Goal: Task Accomplishment & Management: Use online tool/utility

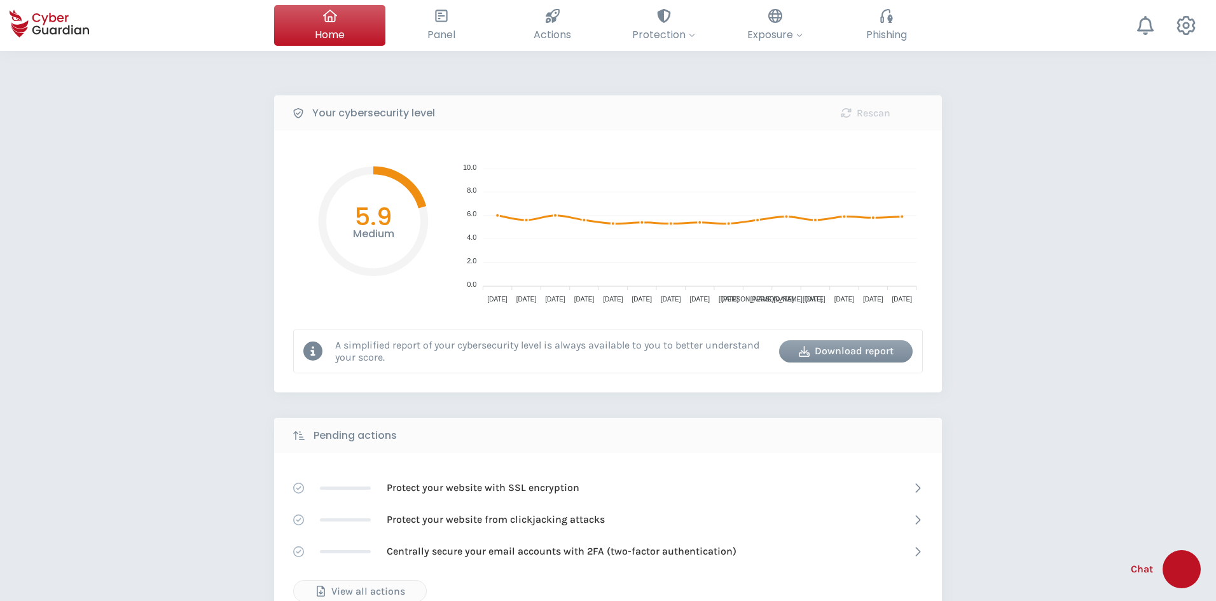
select select "English"
click at [885, 29] on span "Phishing" at bounding box center [886, 35] width 41 height 16
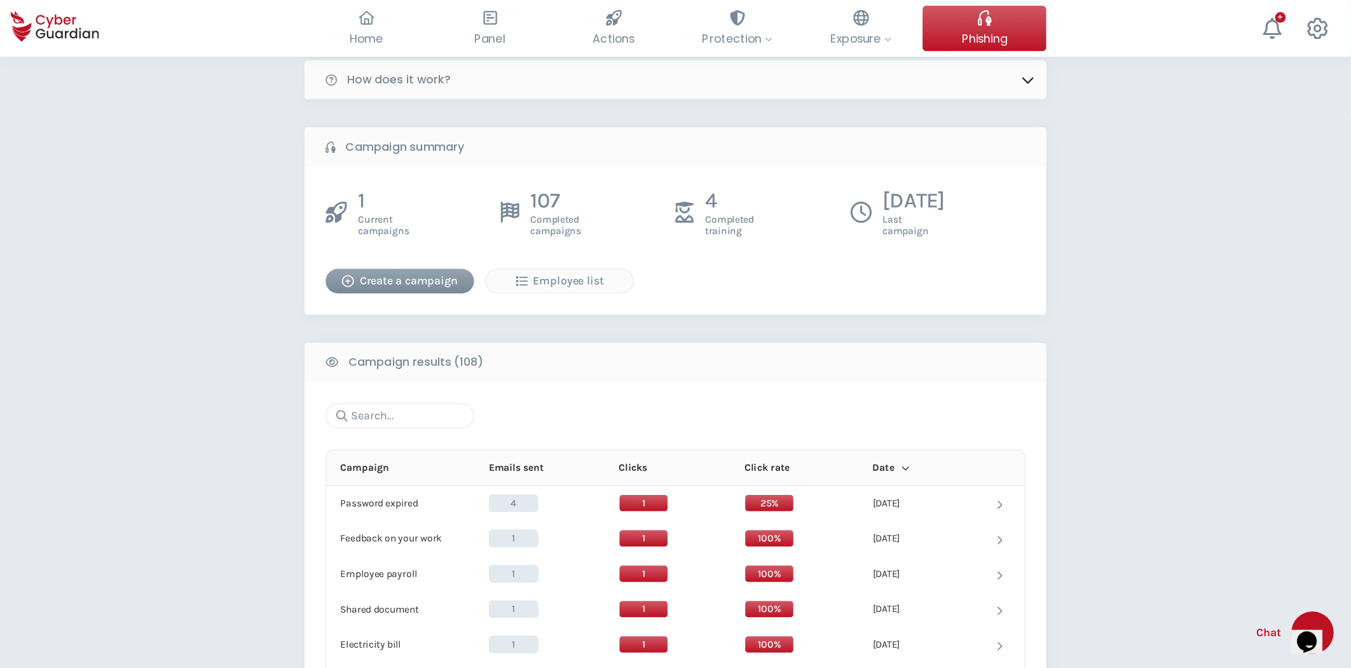
scroll to position [64, 0]
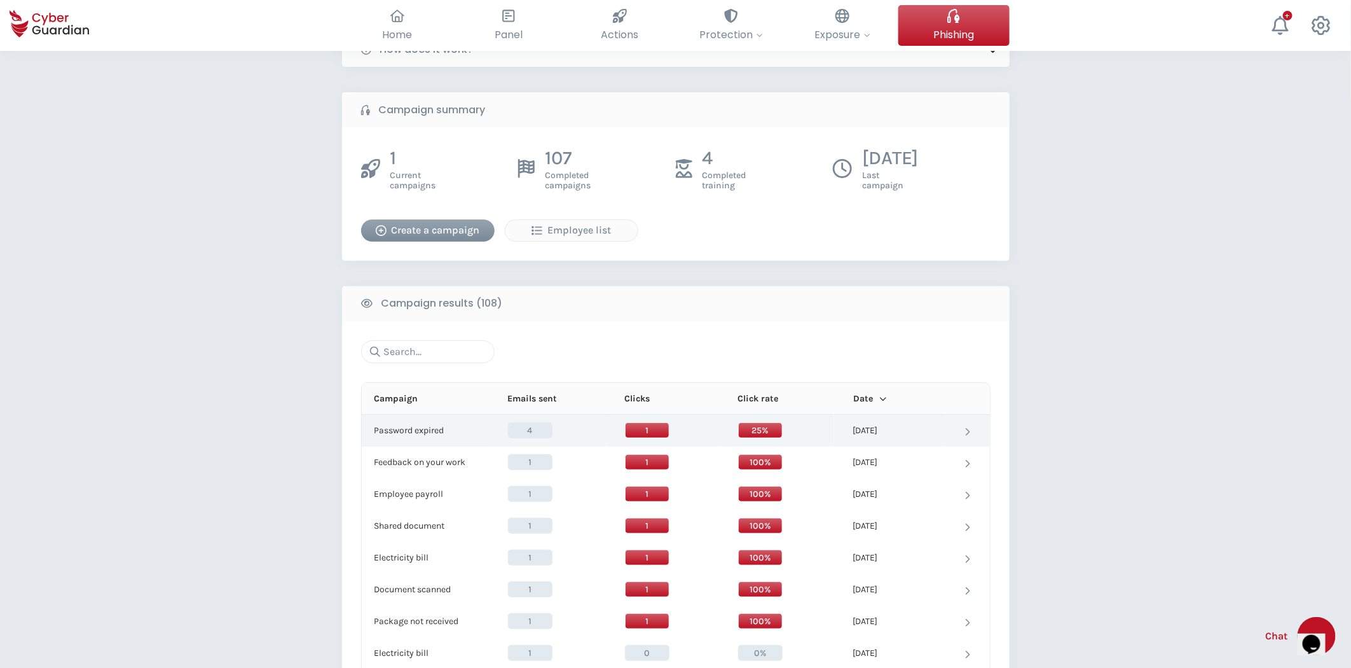
drag, startPoint x: 435, startPoint y: 427, endPoint x: 436, endPoint y: 439, distance: 11.5
click at [436, 439] on td "Password expired Password expired" at bounding box center [425, 431] width 127 height 32
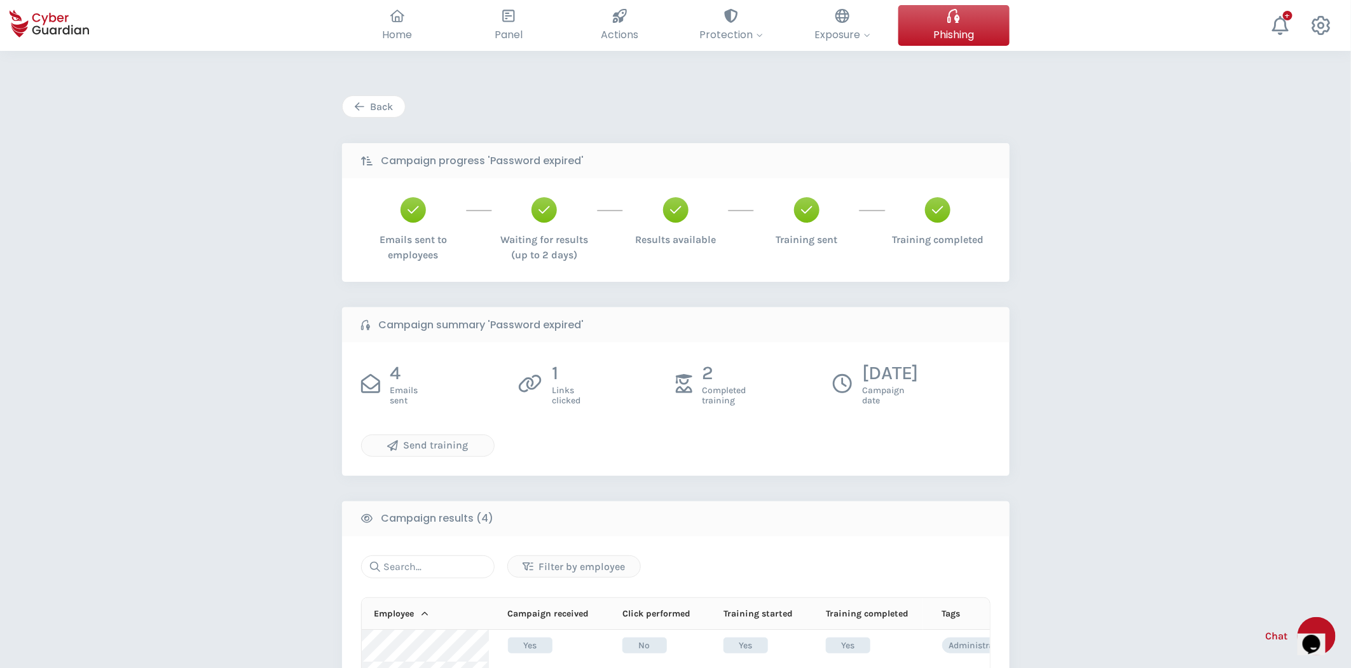
click at [385, 109] on div "Back" at bounding box center [373, 106] width 43 height 15
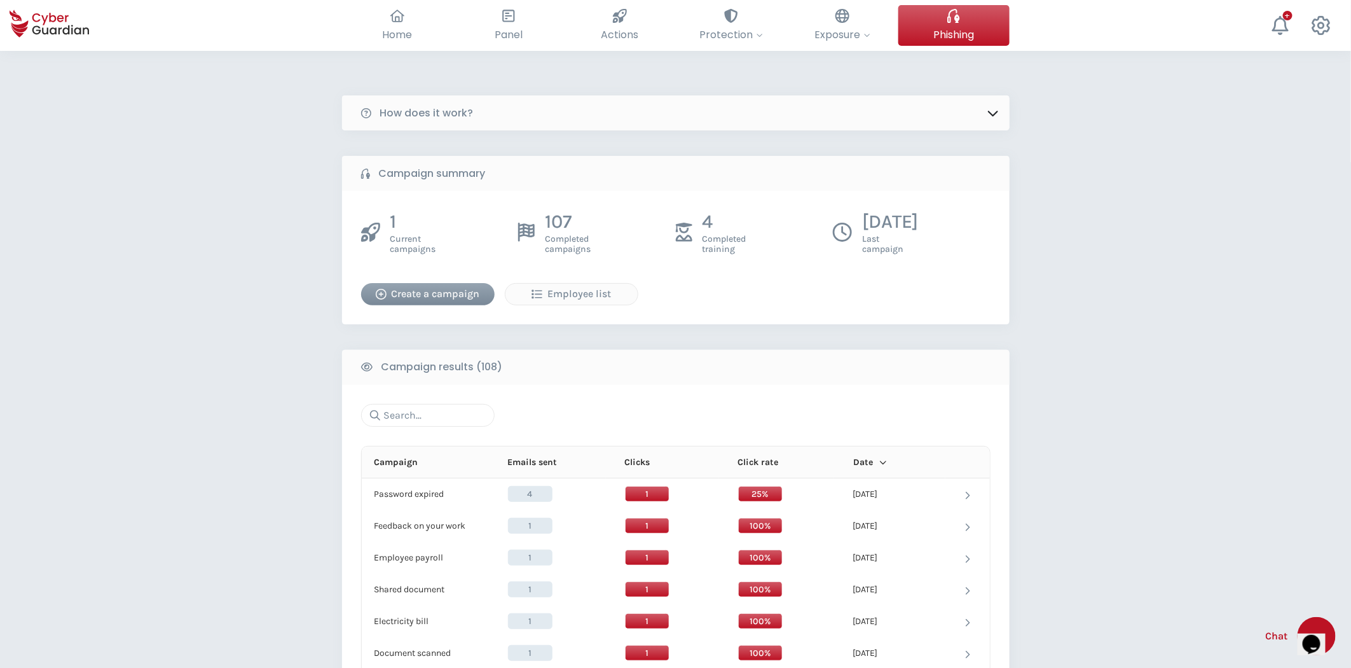
click at [389, 293] on div "Create a campaign" at bounding box center [428, 293] width 114 height 15
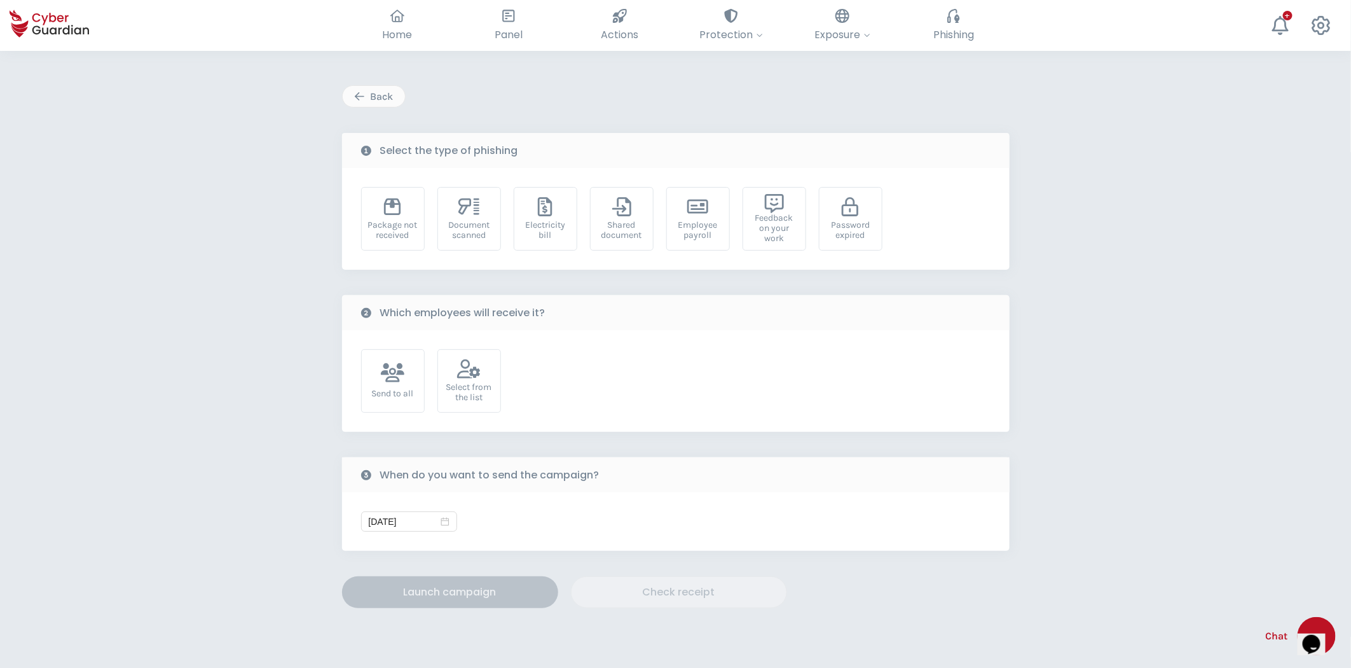
scroll to position [174, 0]
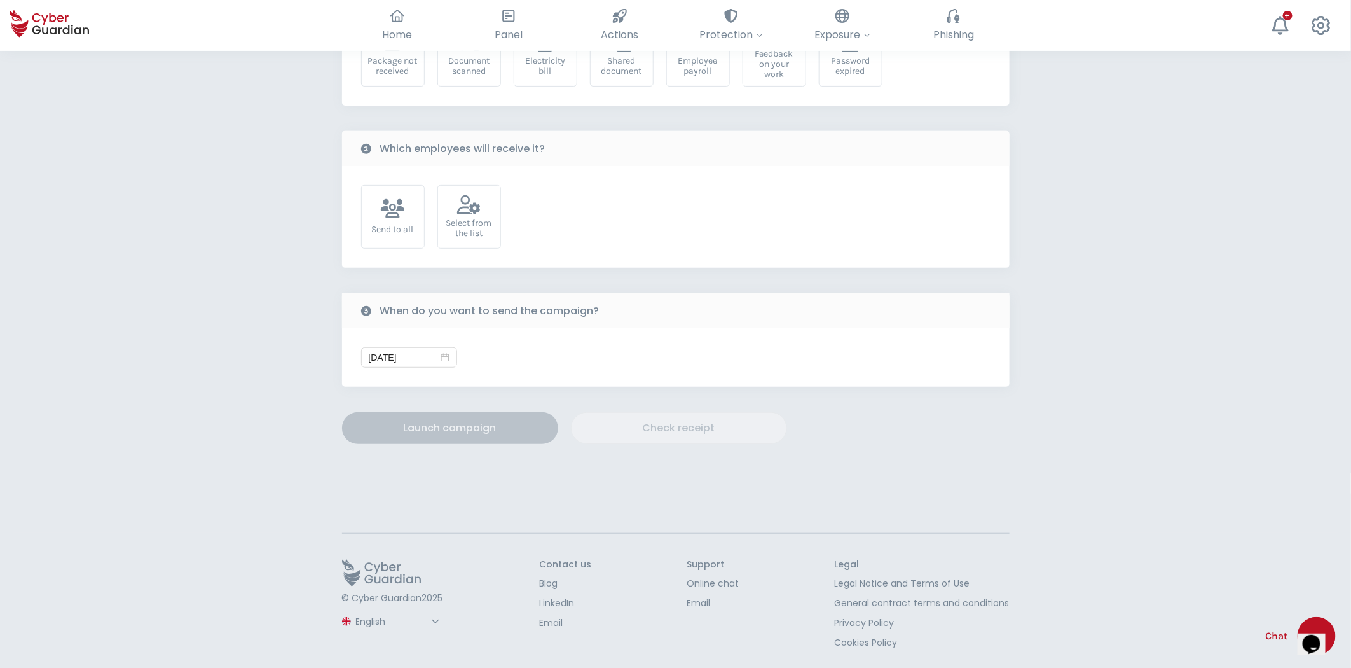
click at [395, 600] on select "Spanish English Portuguese (BR)" at bounding box center [399, 621] width 90 height 22
click at [354, 600] on select "Spanish English Portuguese (BR)" at bounding box center [399, 621] width 90 height 22
select select "Español"
type input "[DATE]"
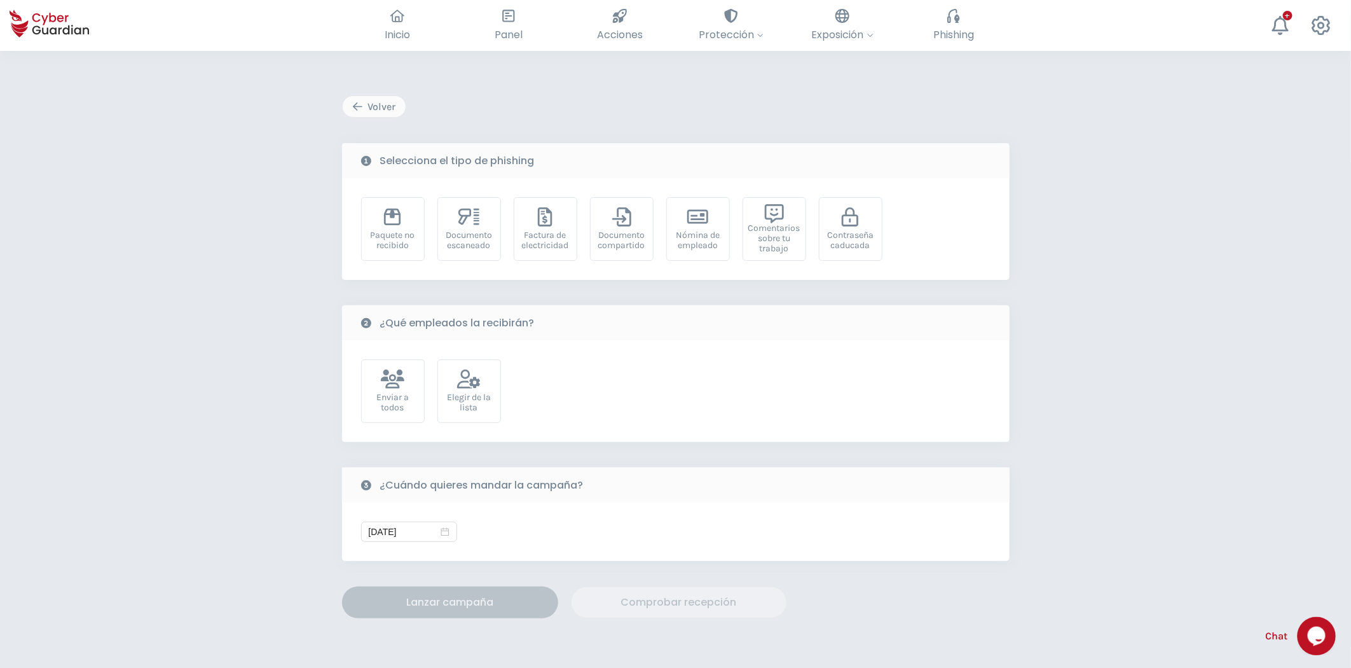
scroll to position [0, 0]
click at [403, 249] on div "Paquete no recibido" at bounding box center [393, 240] width 50 height 20
click at [450, 386] on div "Elegir de la lista" at bounding box center [470, 391] width 64 height 64
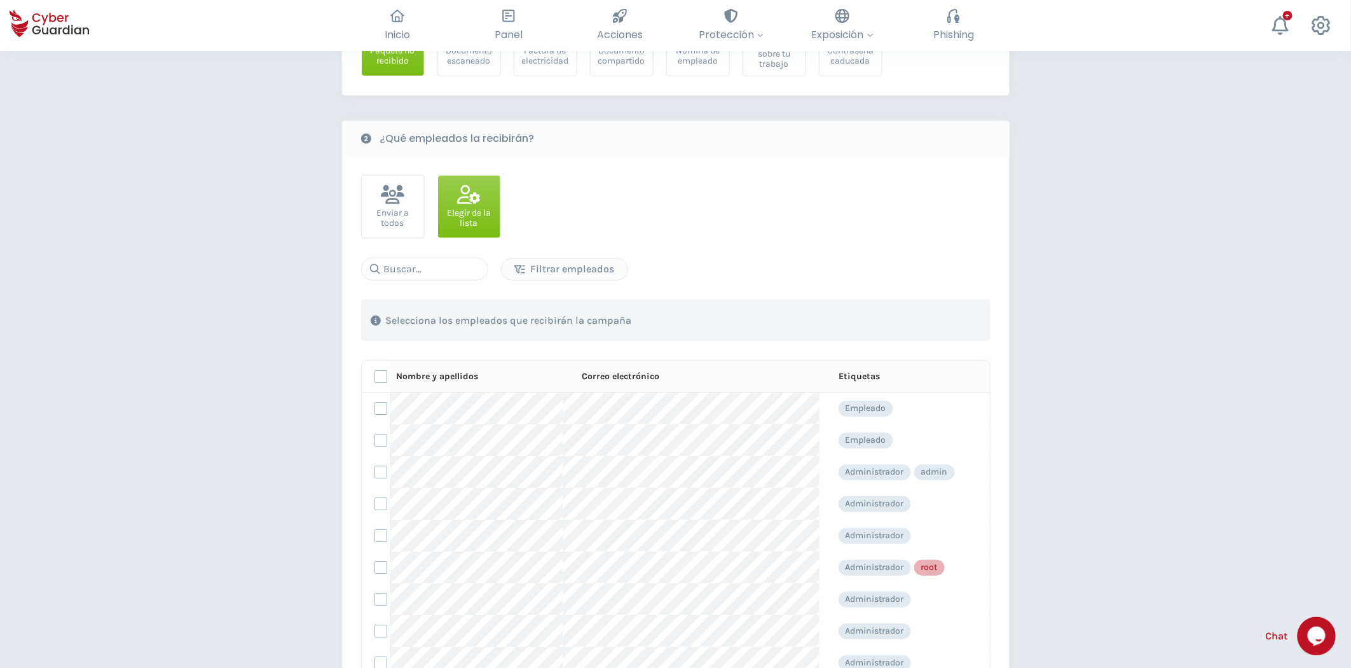
scroll to position [282, 0]
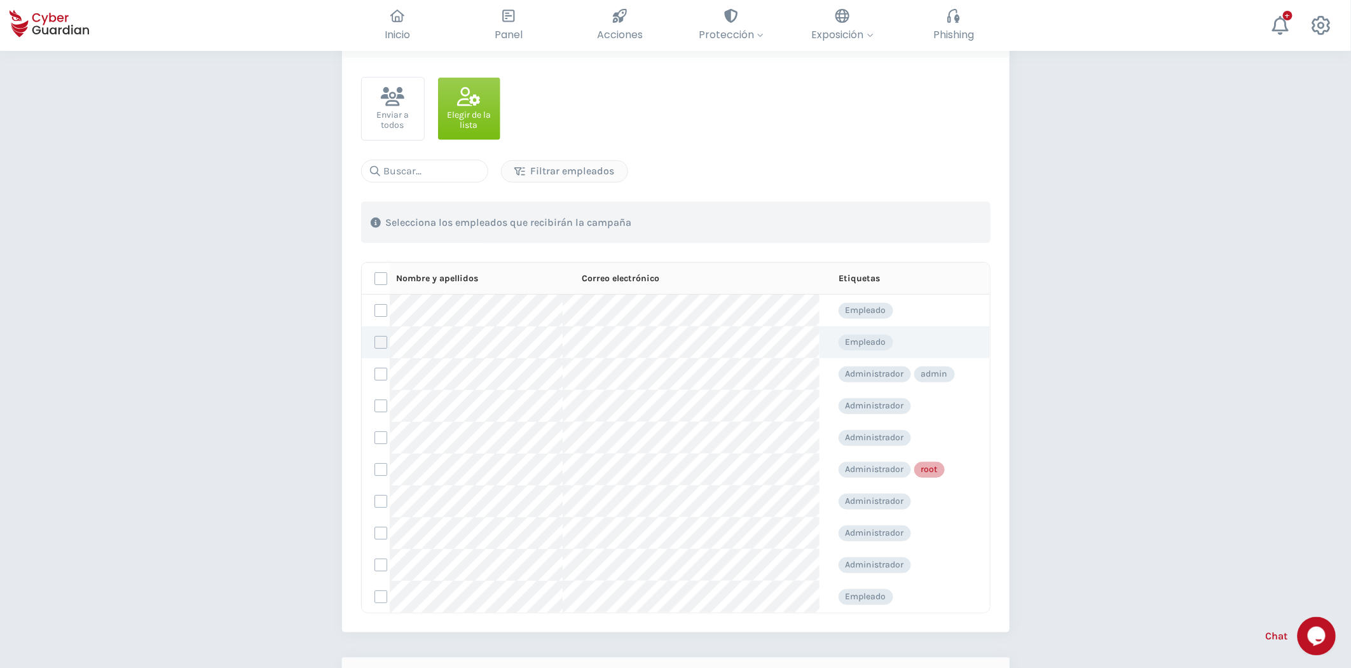
click at [382, 343] on label at bounding box center [381, 342] width 13 height 13
click at [375, 343] on input "checkbox" at bounding box center [375, 341] width 0 height 11
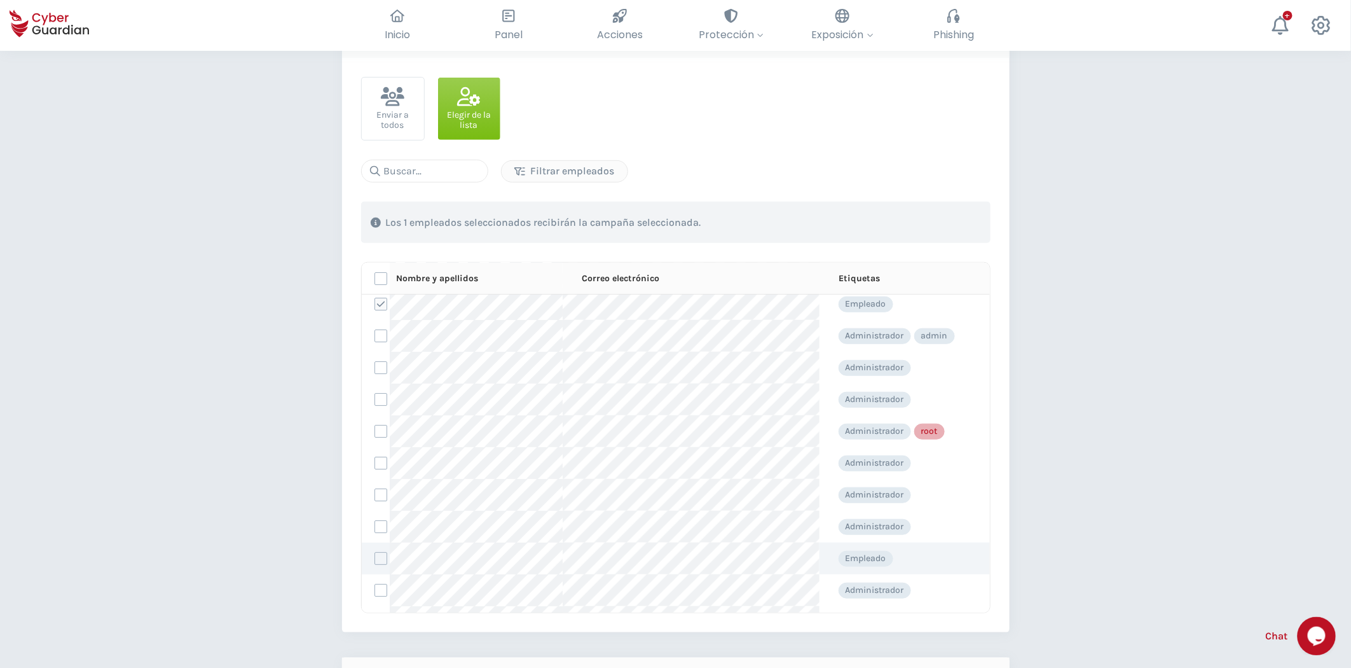
scroll to position [71, 0]
click at [380, 561] on label at bounding box center [381, 557] width 13 height 13
click at [375, 561] on input "checkbox" at bounding box center [375, 557] width 0 height 11
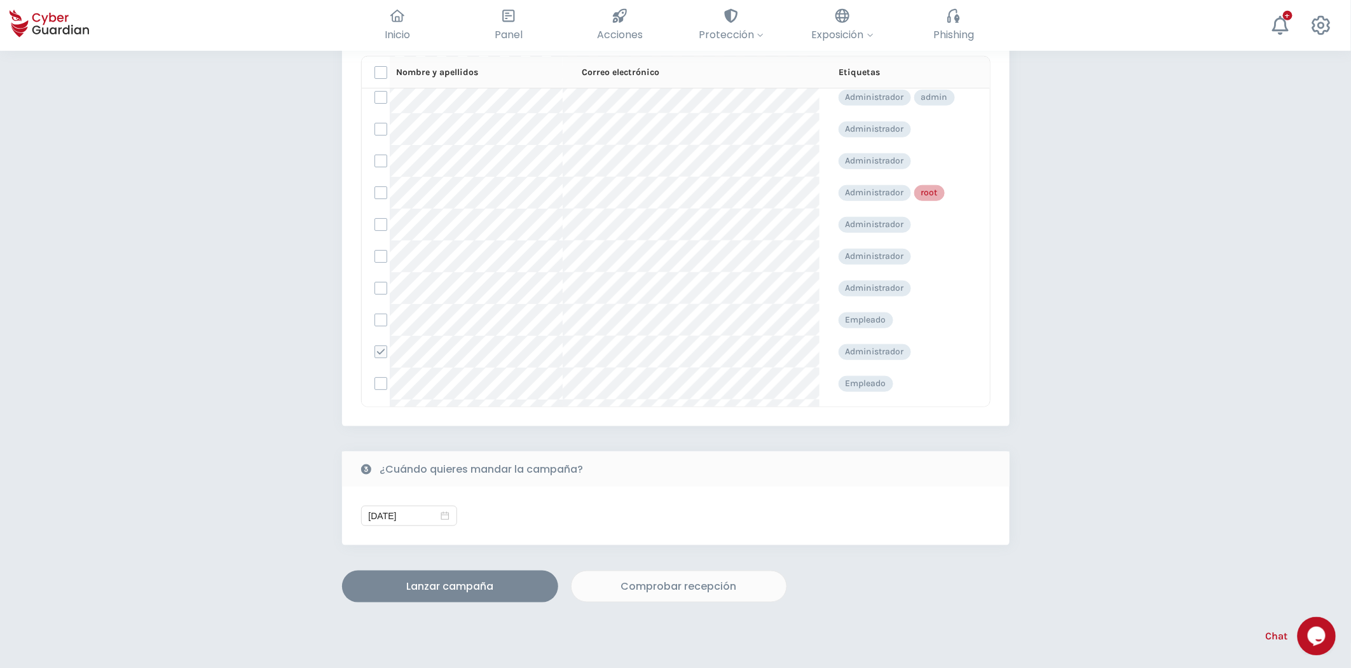
scroll to position [494, 0]
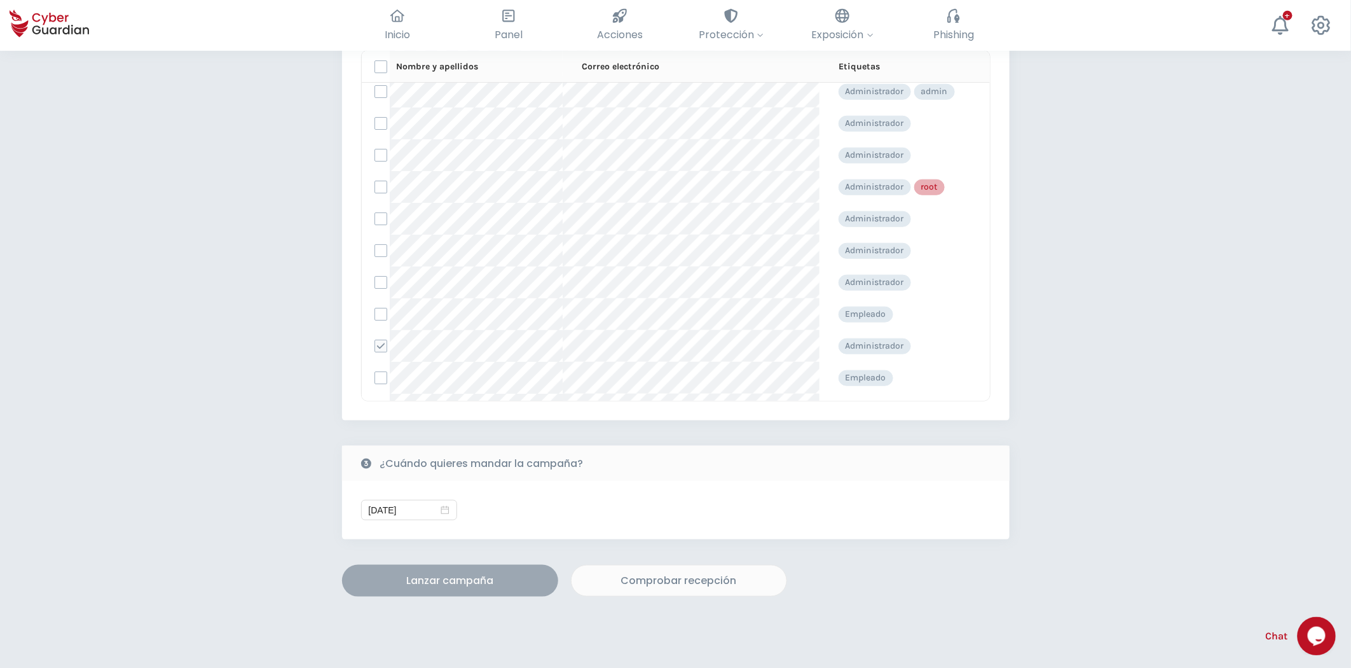
click at [458, 588] on button "Lanzar campaña" at bounding box center [450, 581] width 216 height 32
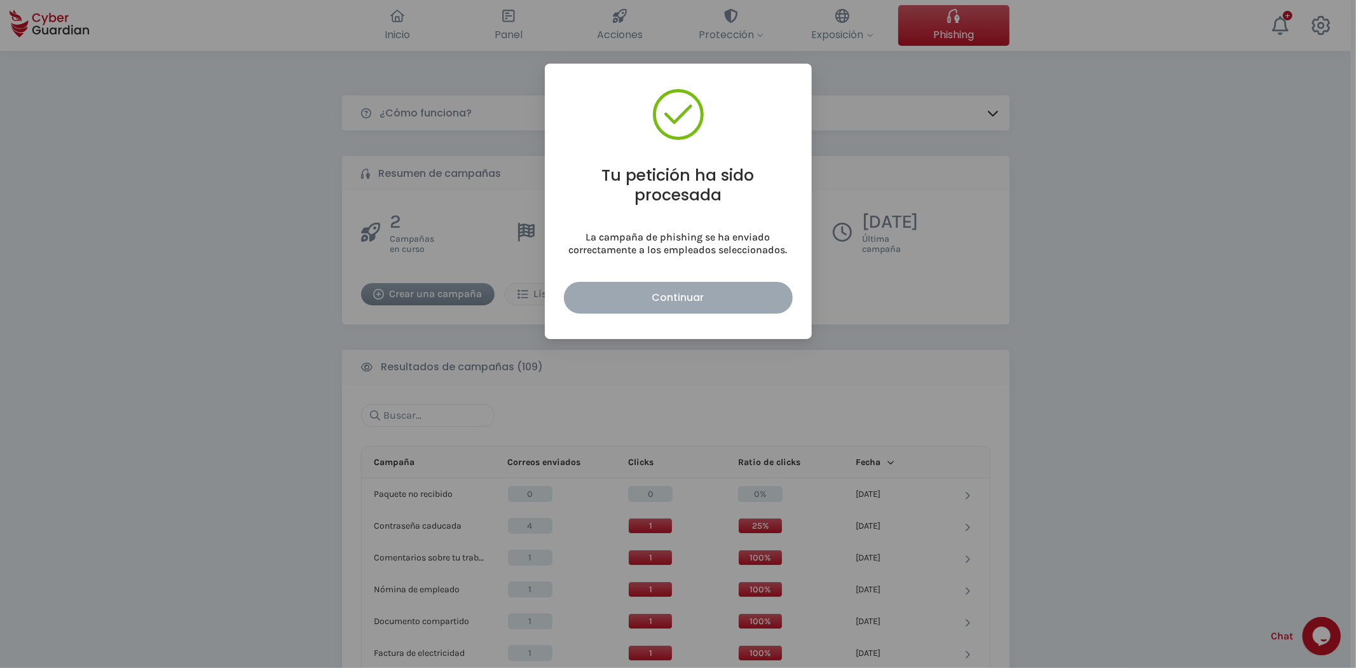
click at [726, 293] on div "Continuar" at bounding box center [679, 297] width 210 height 16
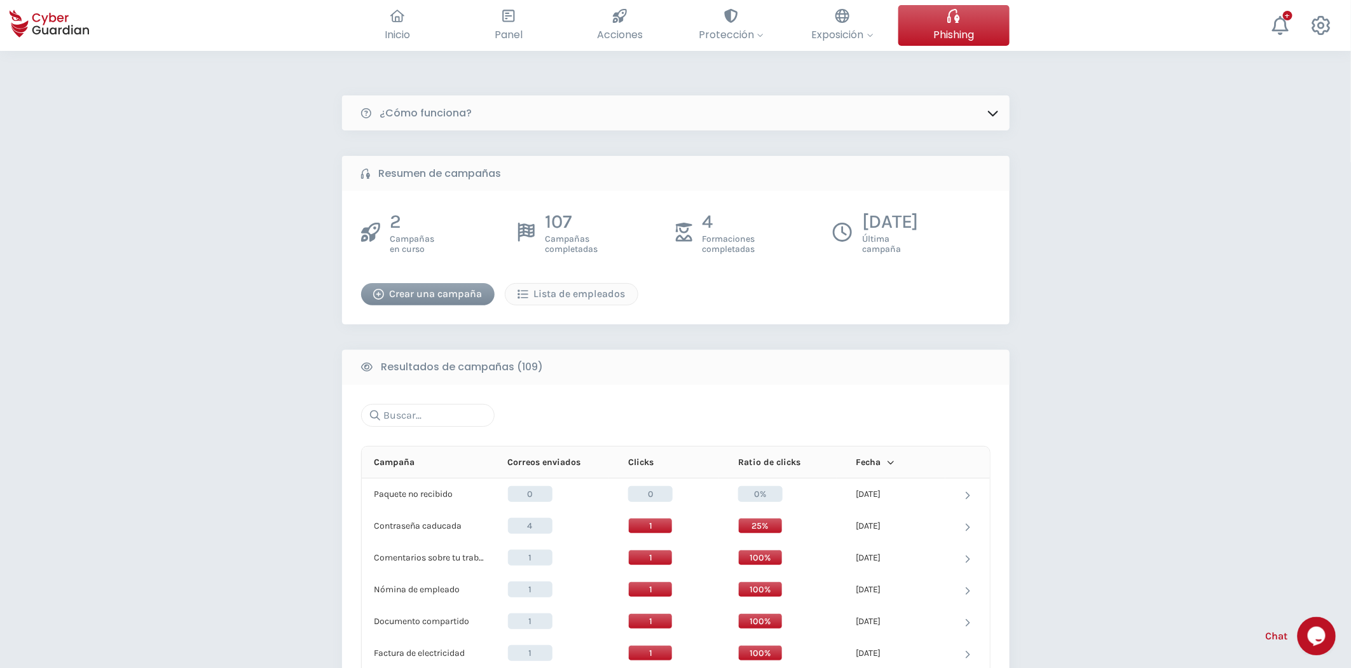
click at [462, 294] on div "Crear una campaña" at bounding box center [428, 293] width 114 height 15
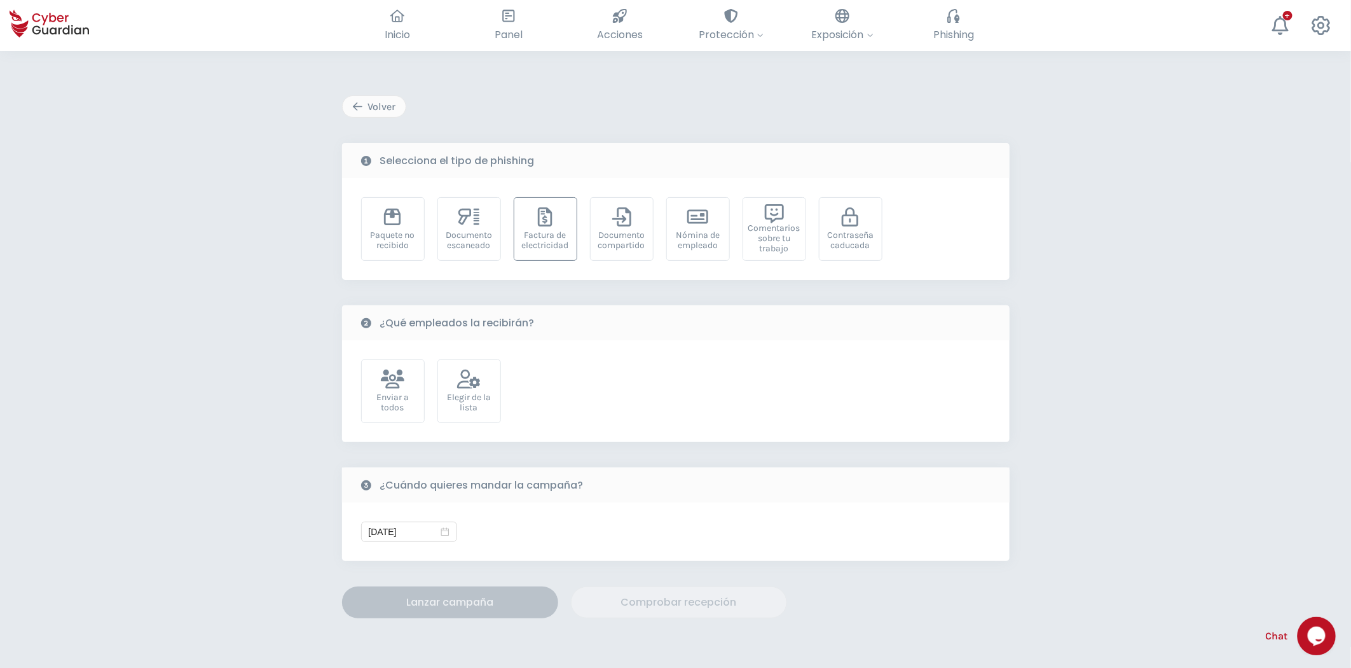
click at [563, 228] on div "Factura de electricidad" at bounding box center [546, 229] width 64 height 64
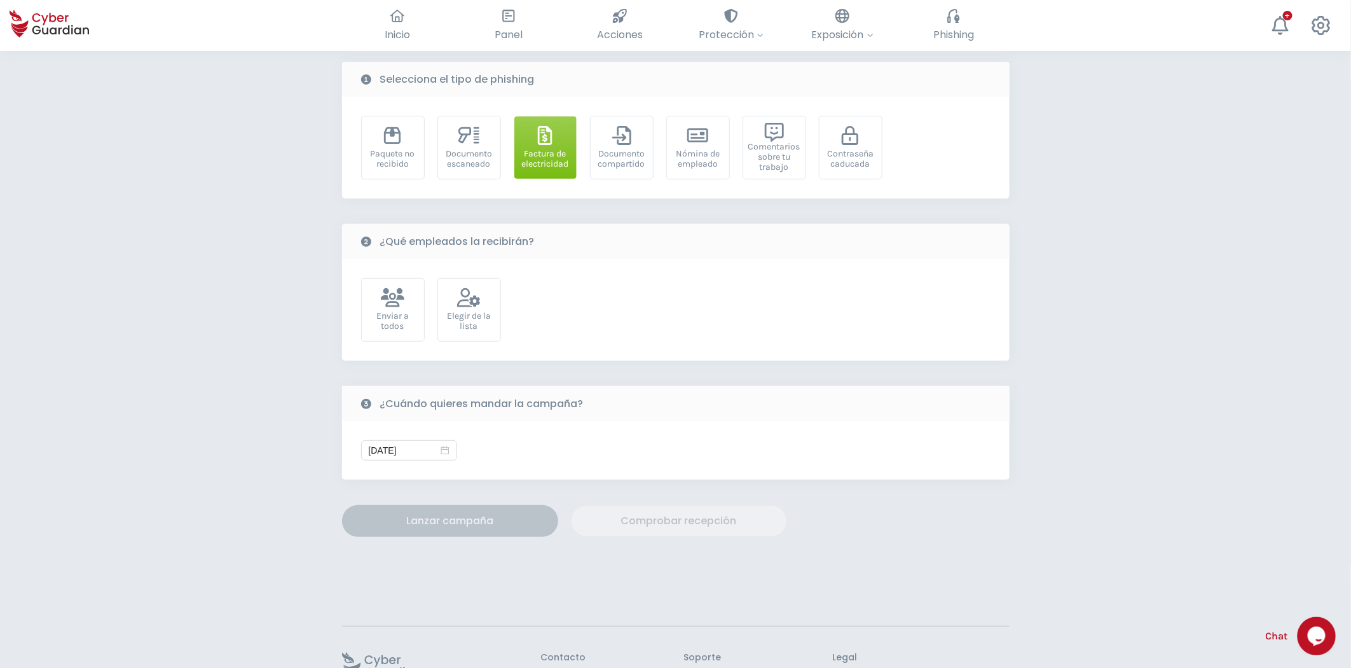
scroll to position [174, 0]
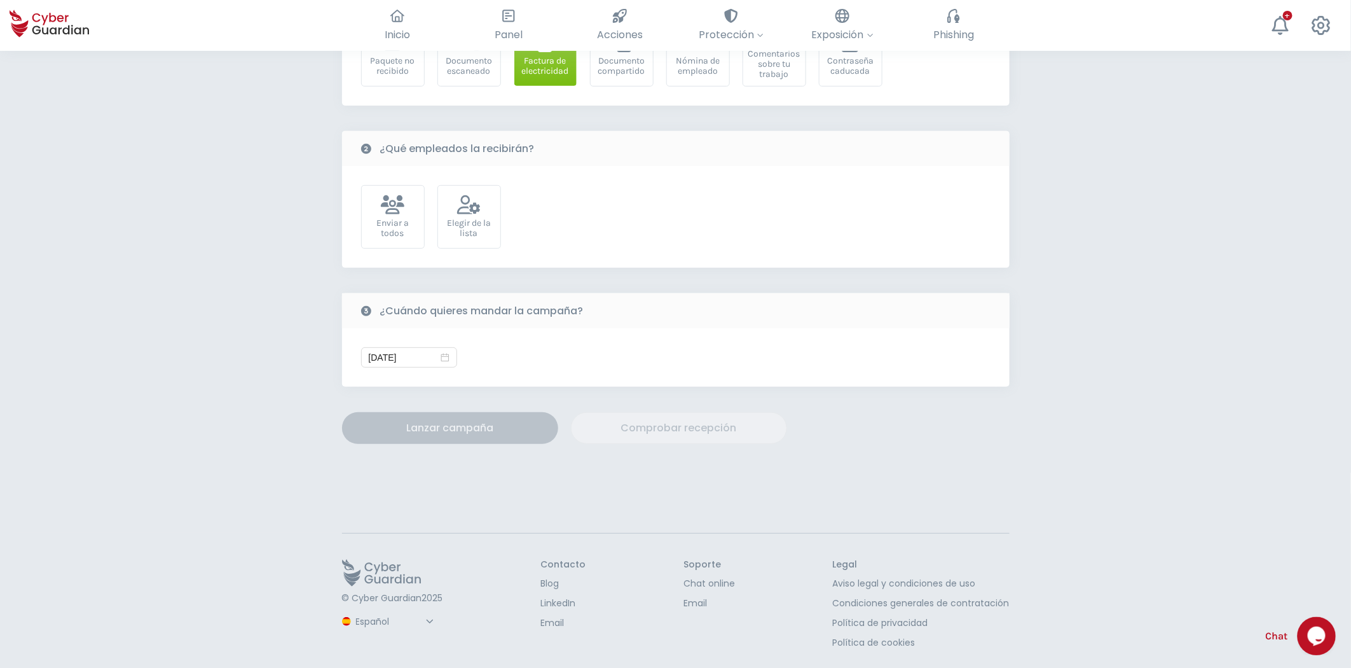
click at [367, 600] on select "Español Inglés Portugués (BR)" at bounding box center [396, 621] width 85 height 22
click at [354, 600] on select "Español Inglés Portugués (BR)" at bounding box center [396, 621] width 85 height 22
select select "Português (BR)"
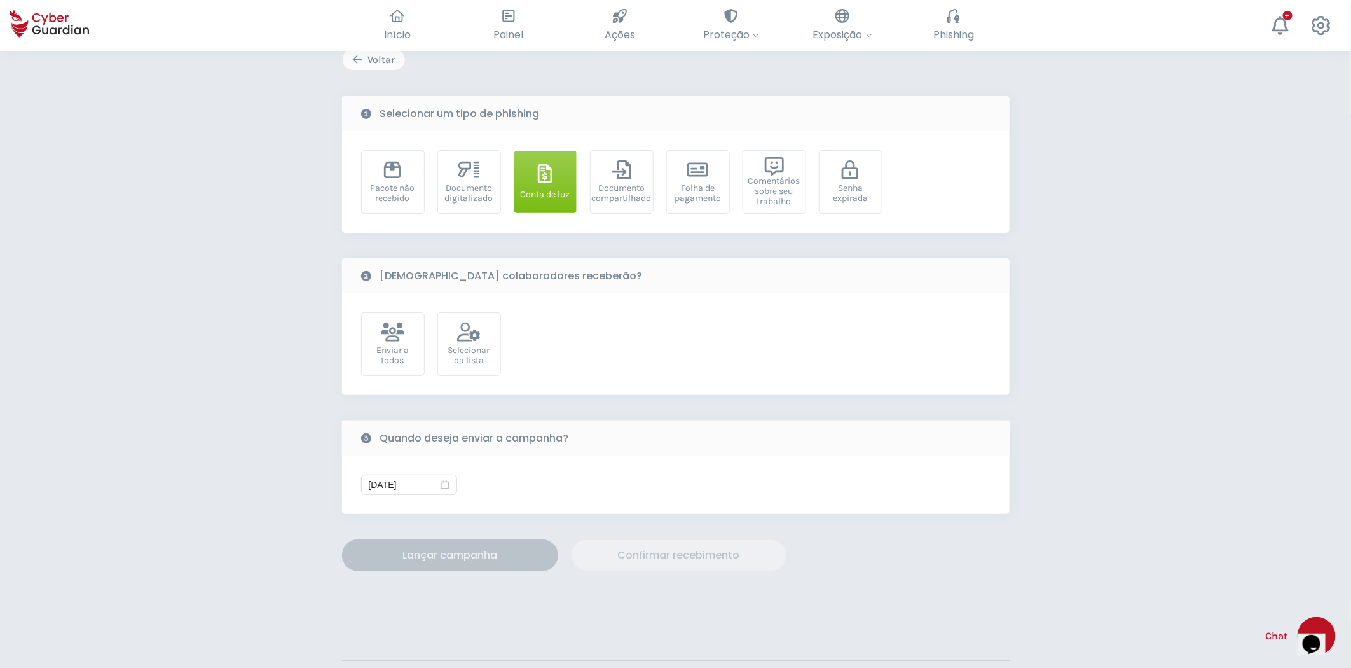
scroll to position [33, 0]
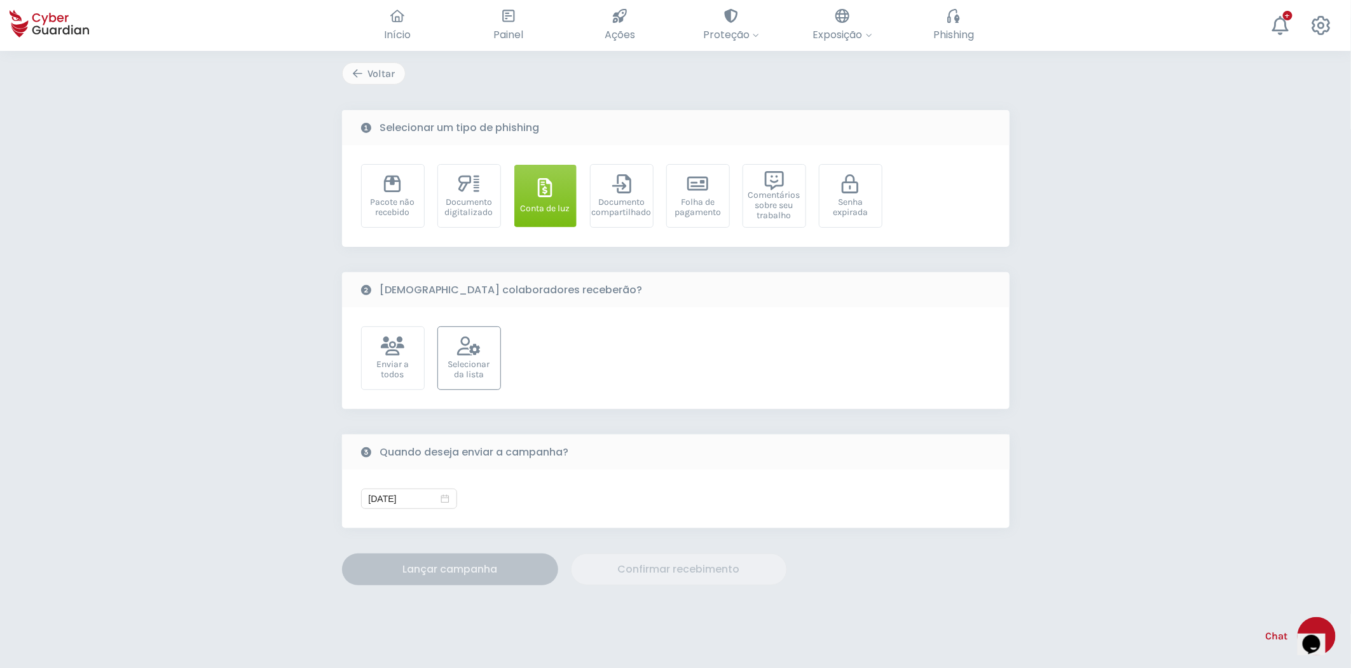
click at [476, 371] on div "Selecionar da lista" at bounding box center [470, 369] width 50 height 20
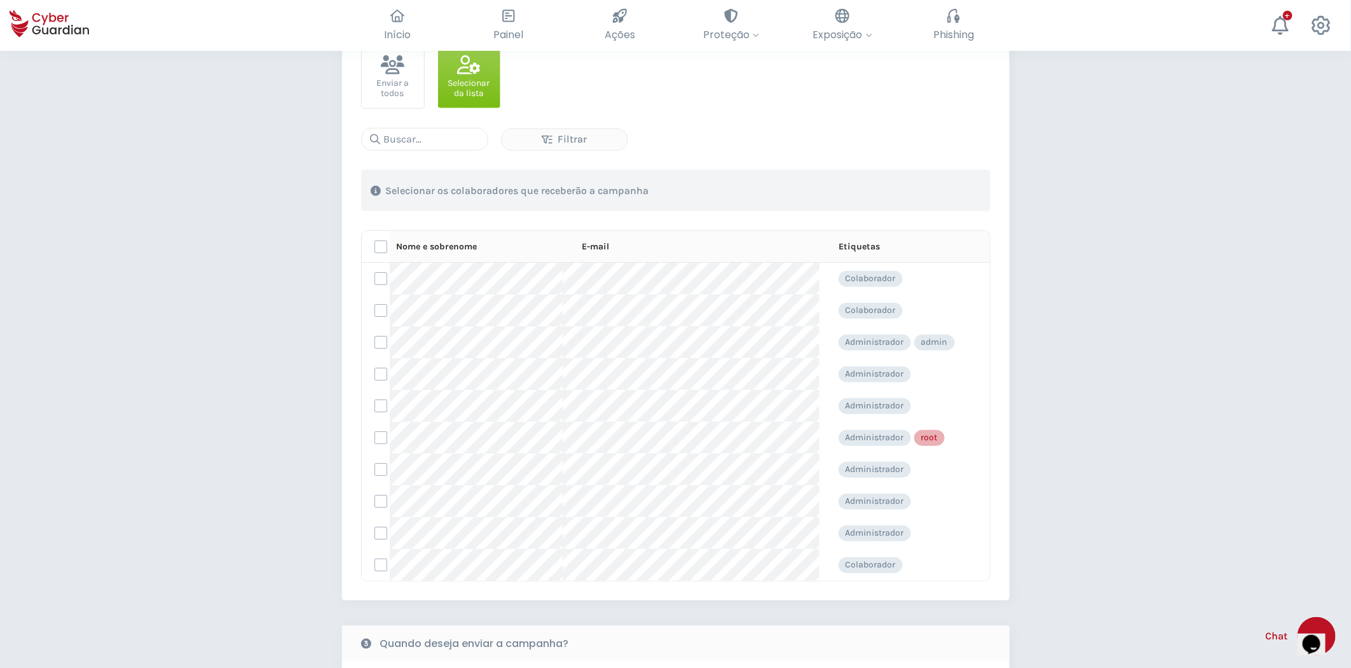
scroll to position [315, 0]
click at [385, 310] on label at bounding box center [381, 309] width 13 height 13
click at [375, 310] on input "checkbox" at bounding box center [375, 308] width 0 height 11
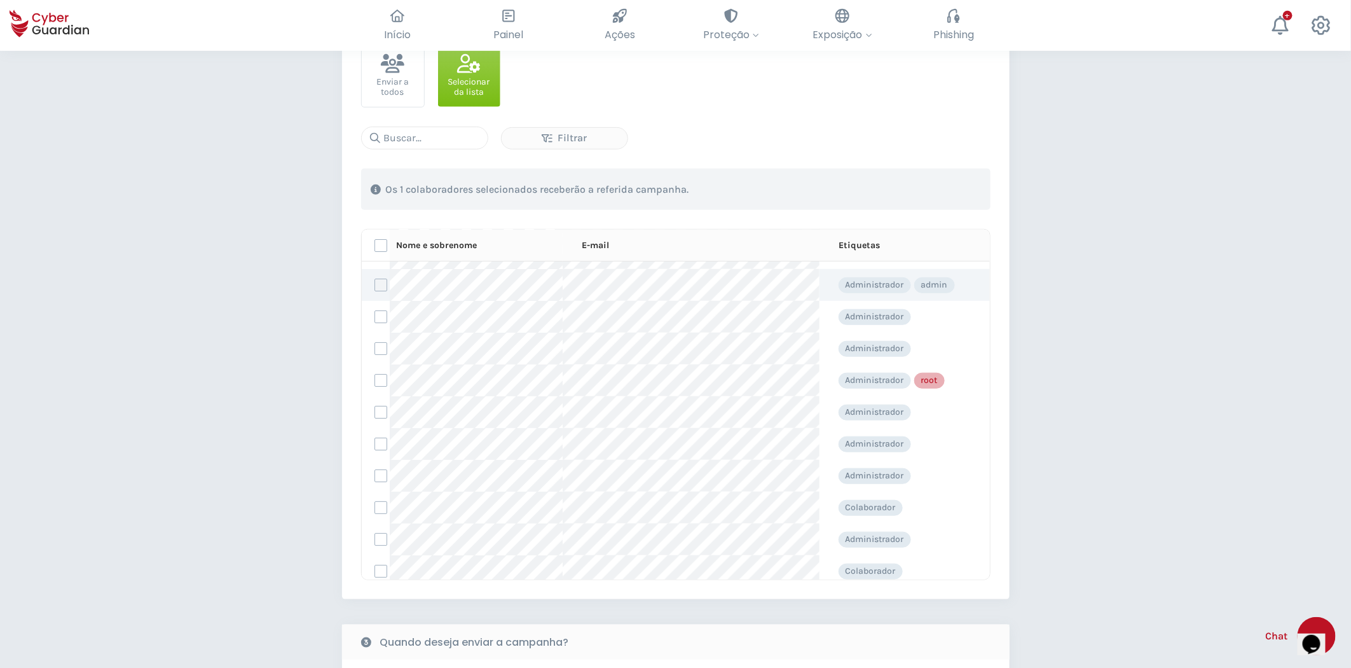
scroll to position [127, 0]
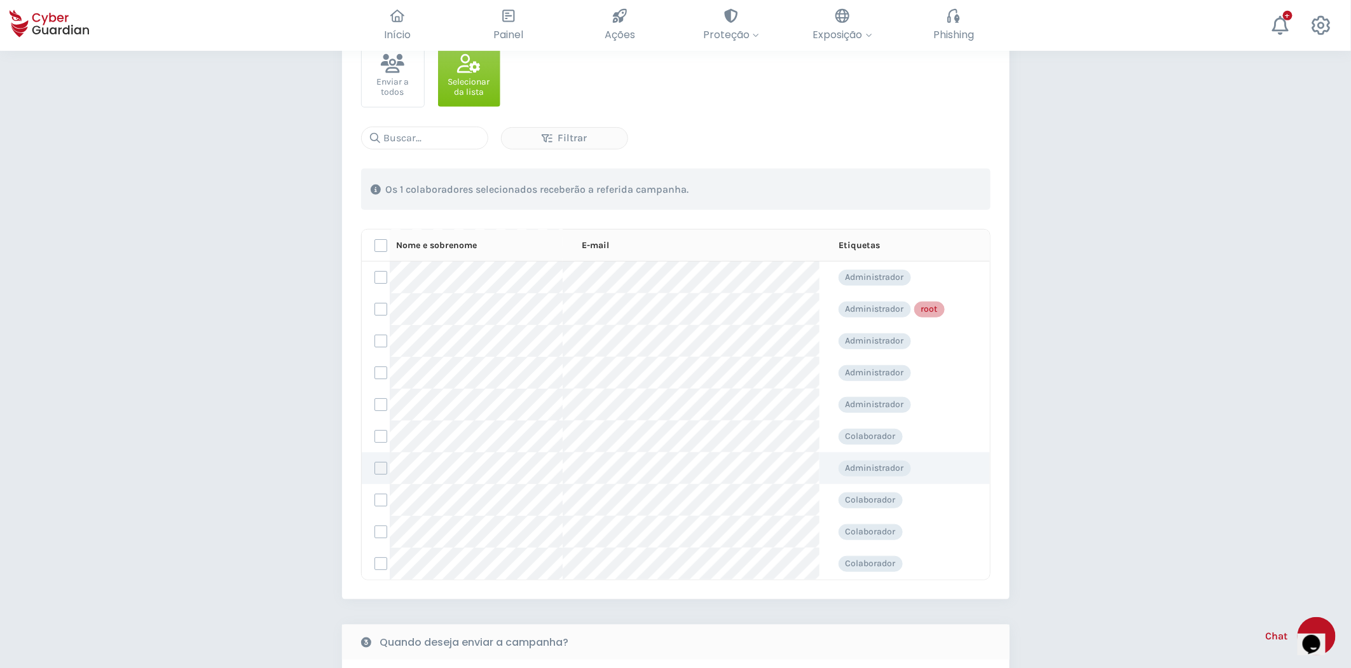
click at [380, 469] on label at bounding box center [381, 468] width 13 height 13
click at [375, 469] on input "checkbox" at bounding box center [375, 467] width 0 height 11
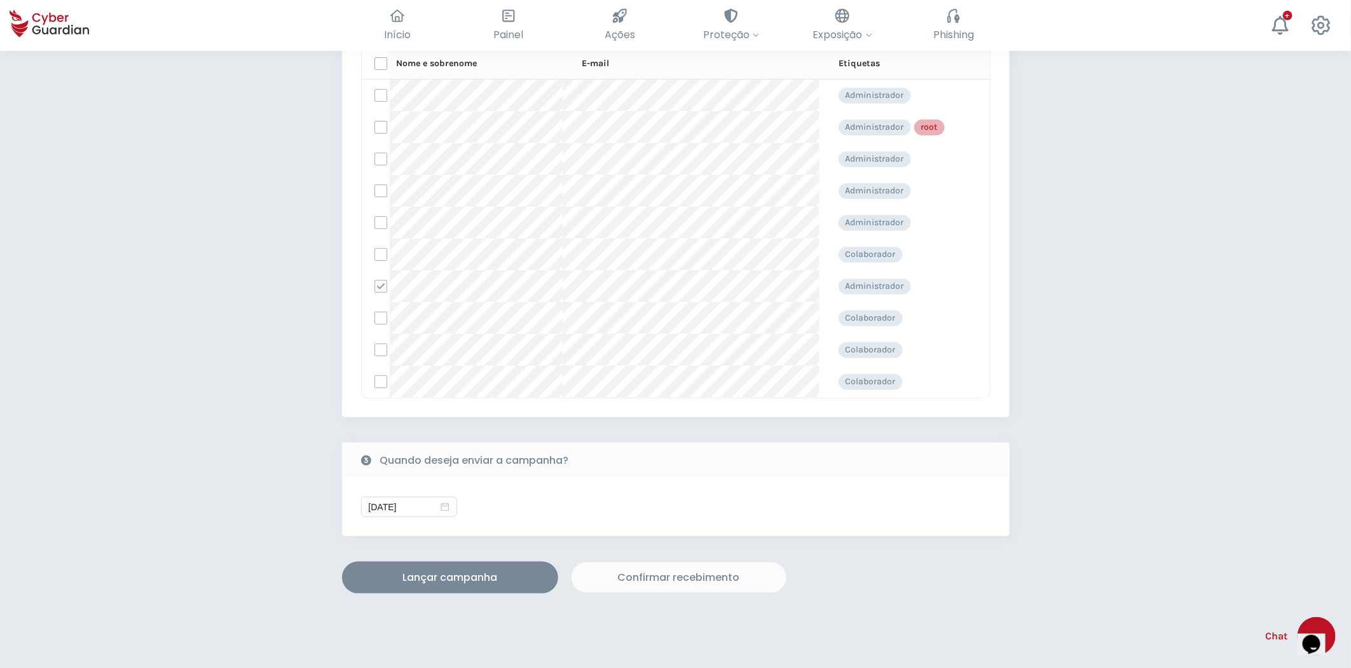
scroll to position [598, 0]
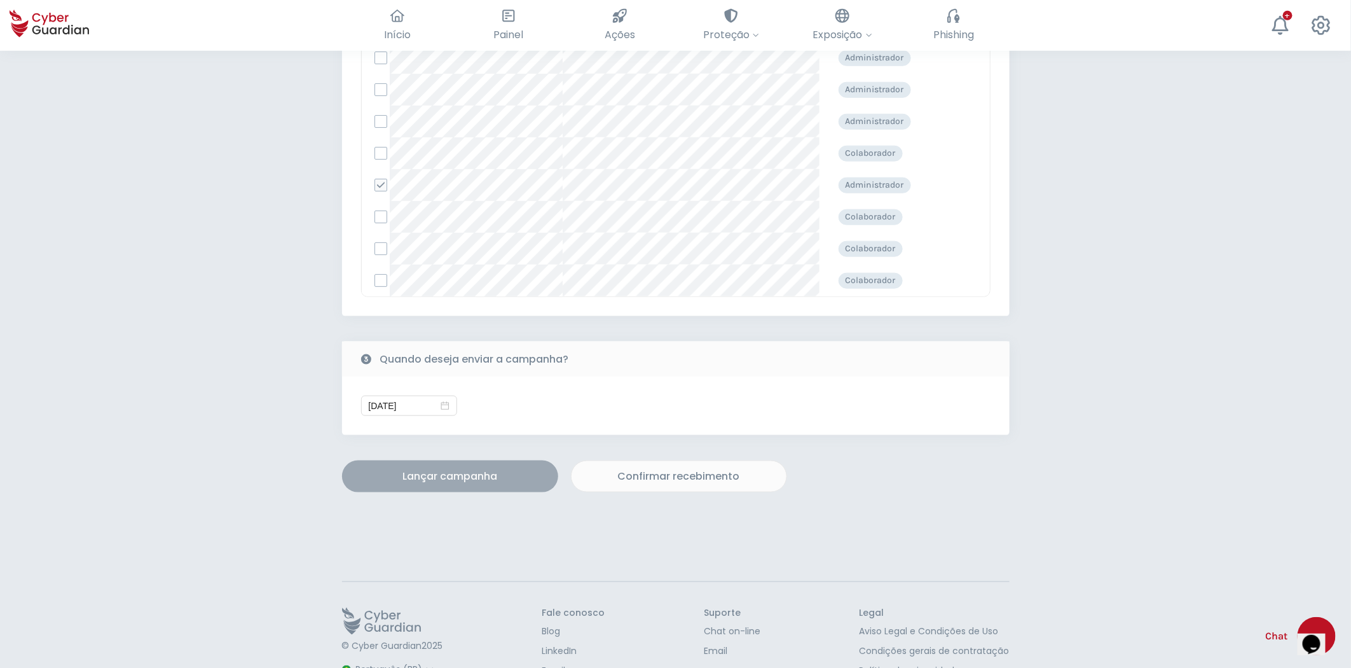
click at [455, 488] on button "Lançar campanha" at bounding box center [450, 476] width 216 height 32
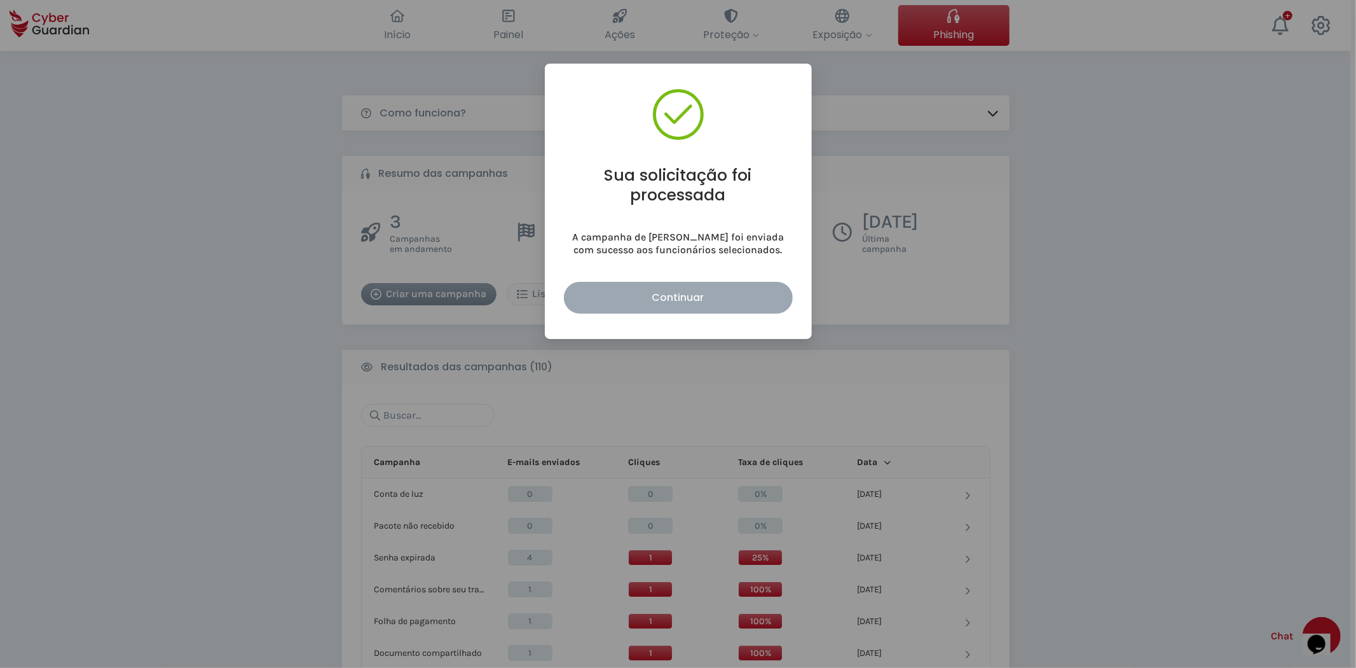
click at [704, 310] on button "Continuar" at bounding box center [678, 298] width 229 height 32
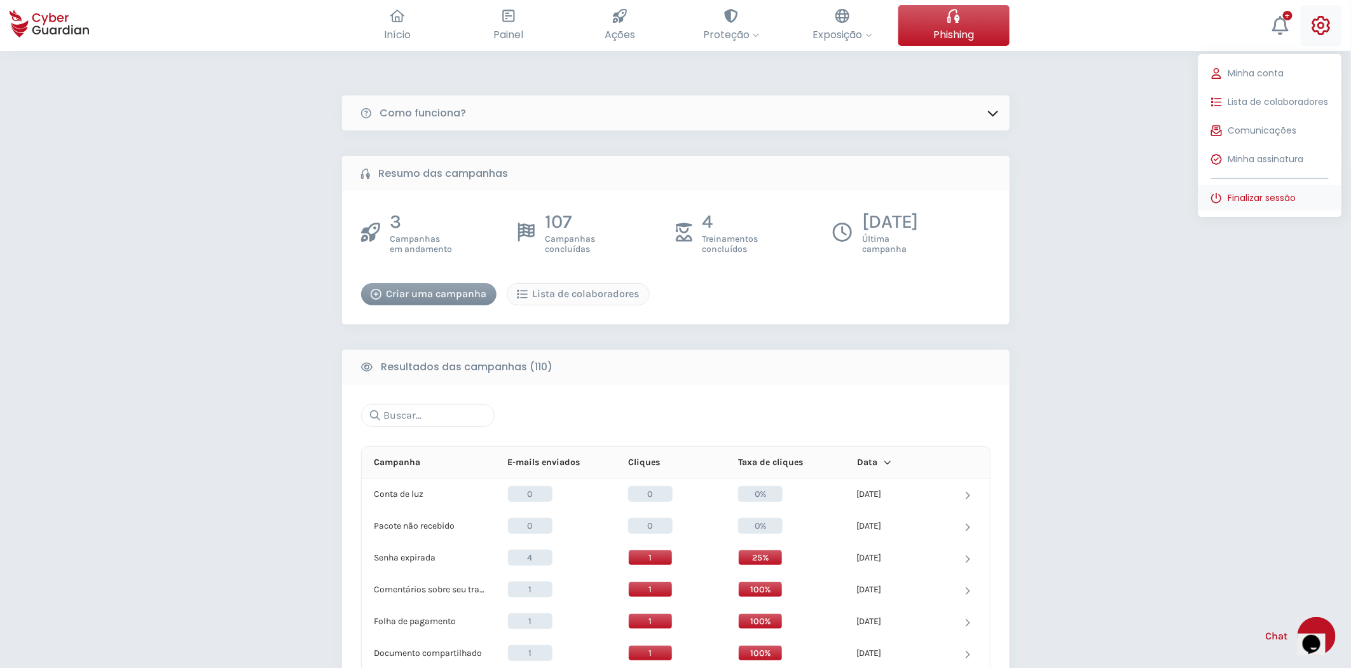
click at [1215, 196] on span "Finalizar sessão" at bounding box center [1263, 197] width 68 height 13
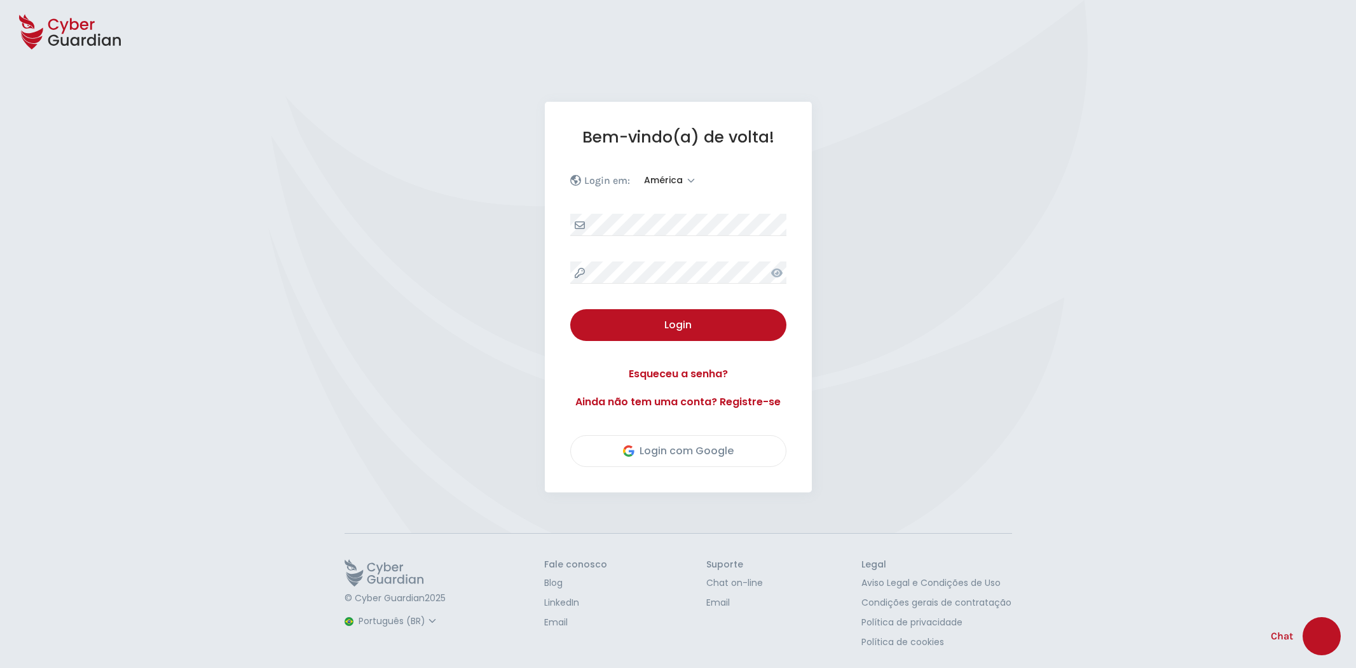
select select "América"
select select "Português (BR)"
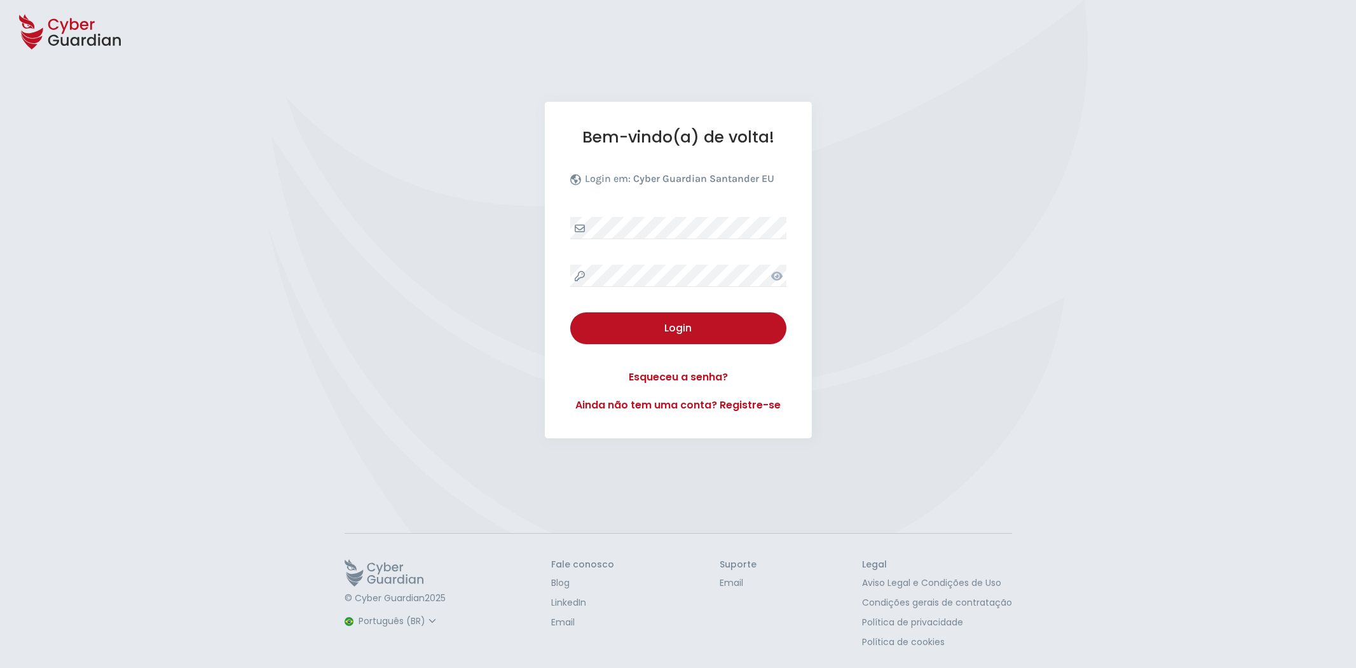
select select "Português (BR)"
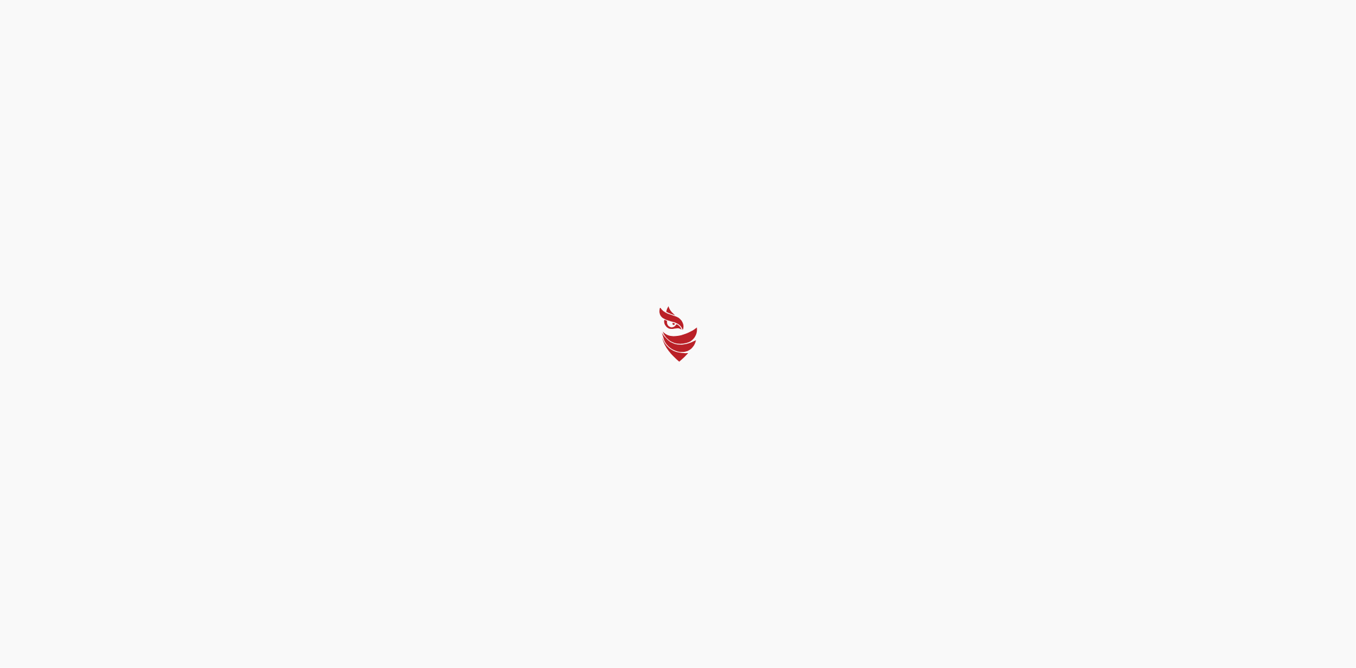
select select "Português (BR)"
